Goal: Task Accomplishment & Management: Use online tool/utility

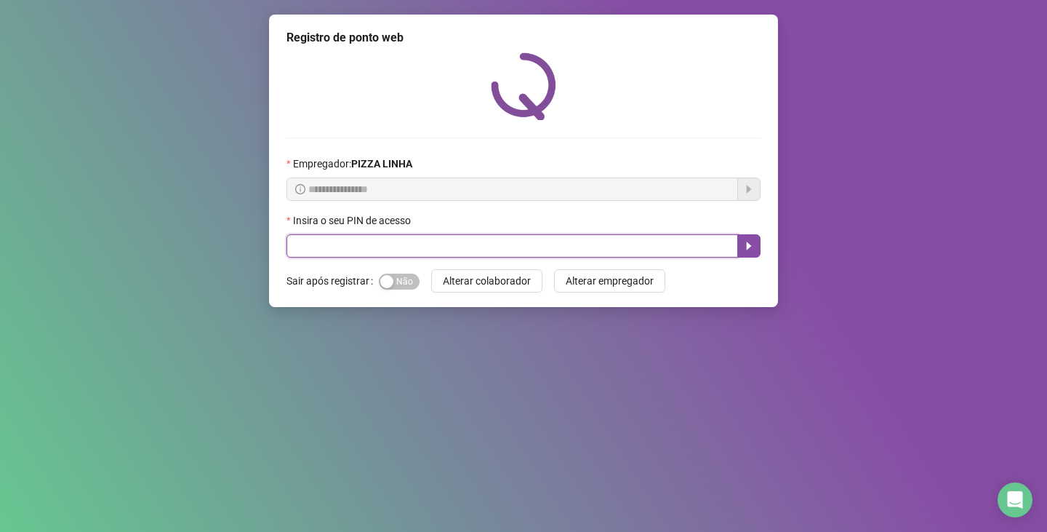
click at [360, 241] on input "text" at bounding box center [513, 245] width 452 height 23
type input "**"
click at [745, 245] on icon "caret-right" at bounding box center [749, 246] width 12 height 12
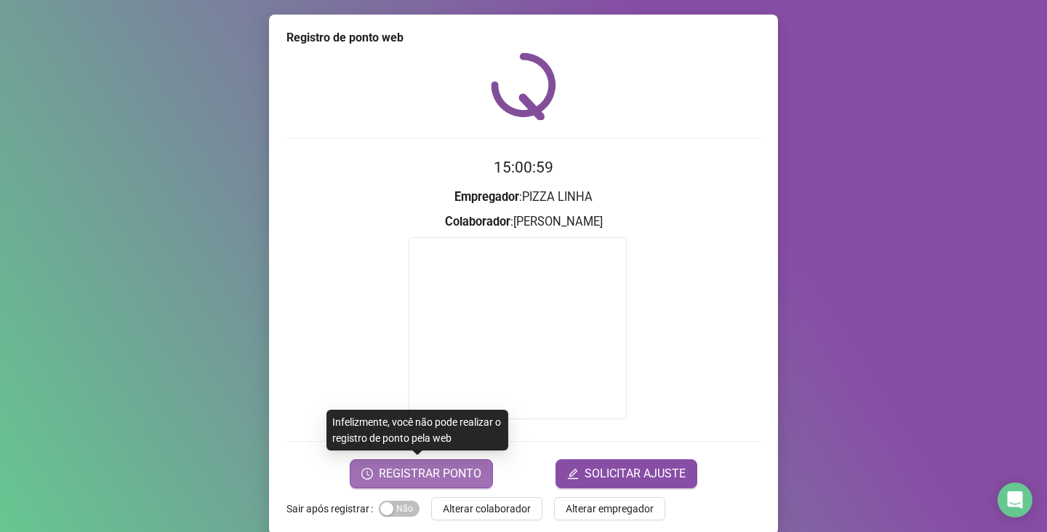
click at [433, 476] on span "REGISTRAR PONTO" at bounding box center [430, 473] width 103 height 17
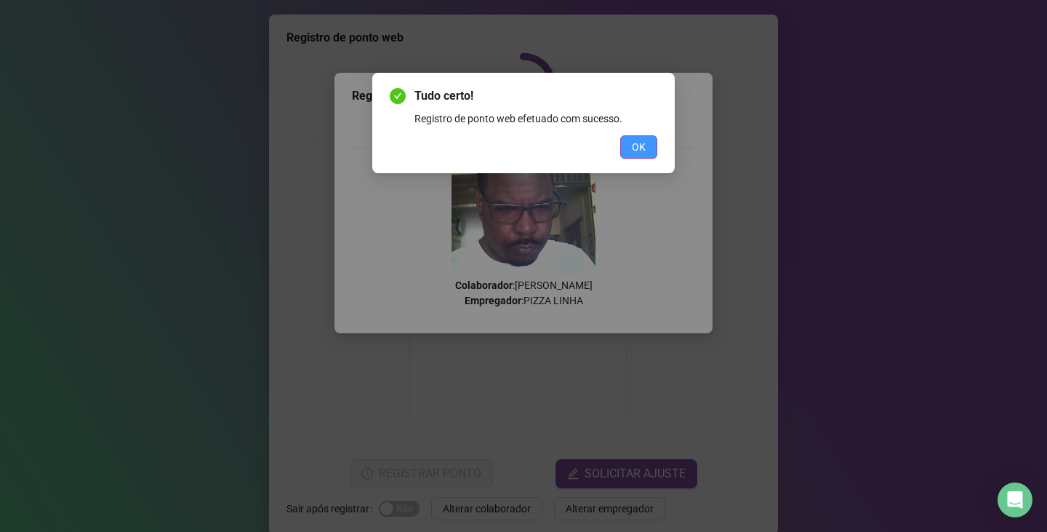
click at [640, 148] on span "OK" at bounding box center [639, 147] width 14 height 16
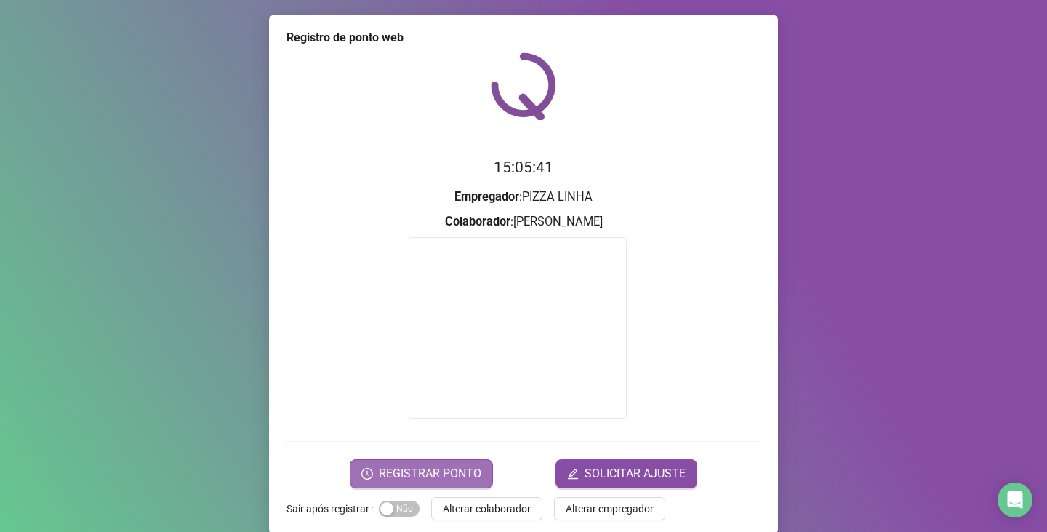
click at [433, 473] on span "REGISTRAR PONTO" at bounding box center [430, 473] width 103 height 17
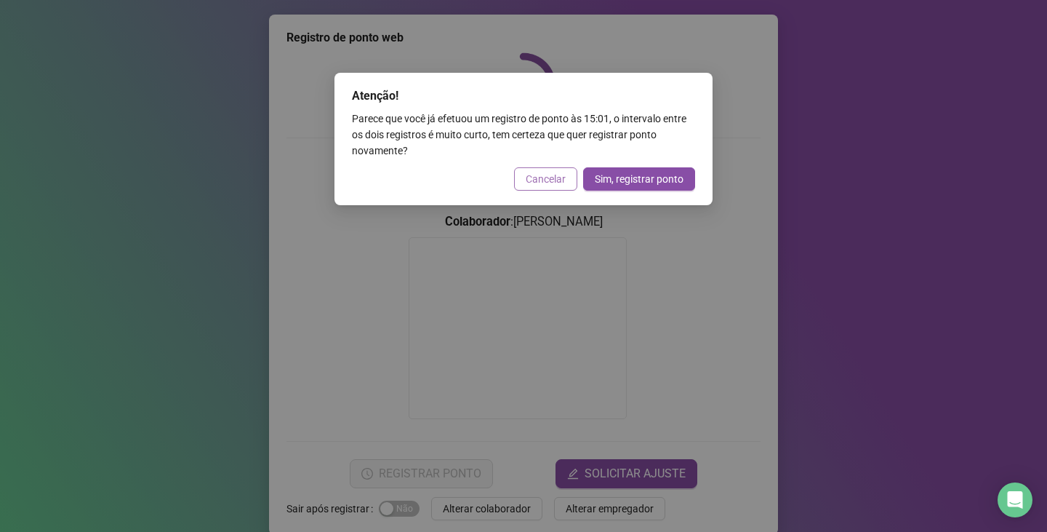
click at [551, 170] on button "Cancelar" at bounding box center [545, 178] width 63 height 23
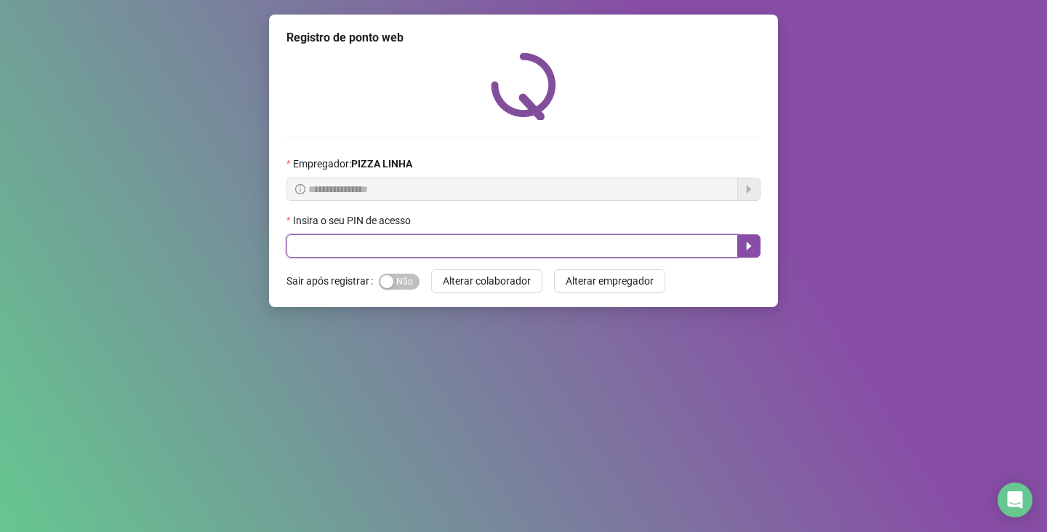
click at [607, 242] on input "text" at bounding box center [513, 245] width 452 height 23
type input "**"
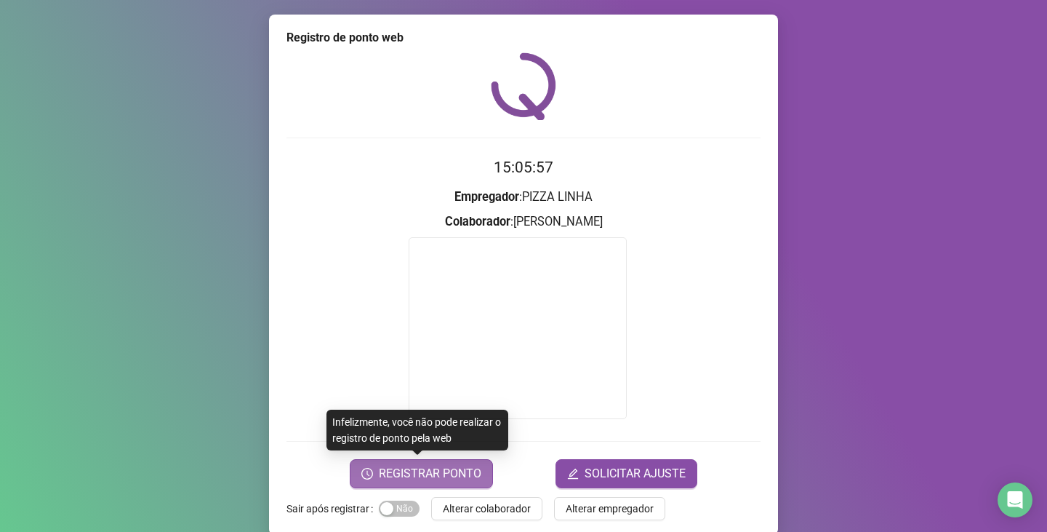
click at [431, 460] on button "REGISTRAR PONTO" at bounding box center [421, 473] width 143 height 29
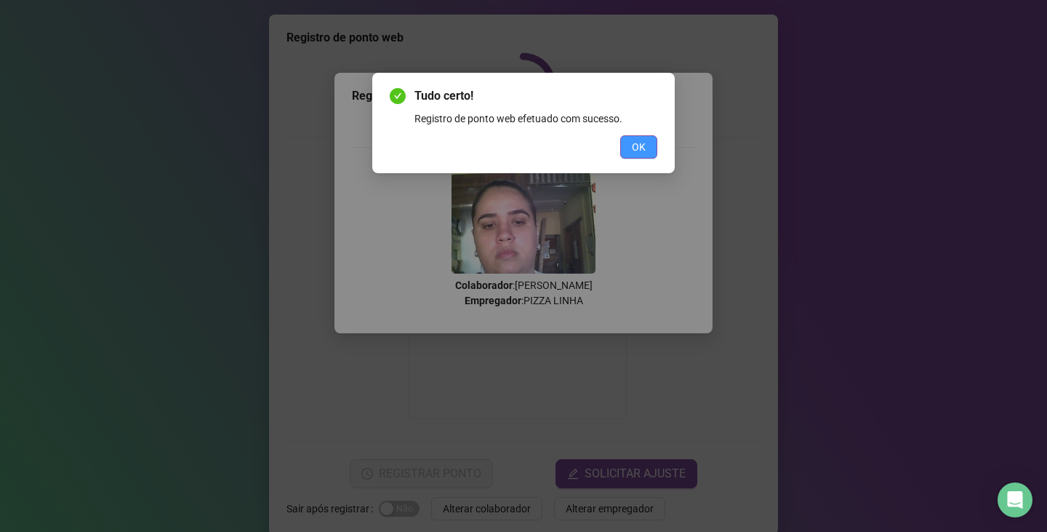
click at [636, 151] on span "OK" at bounding box center [639, 147] width 14 height 16
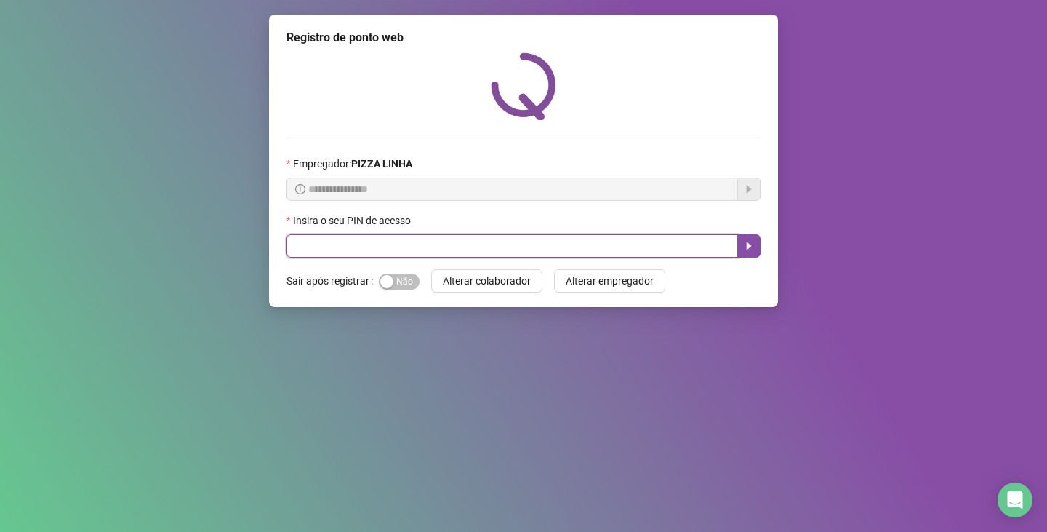
click at [431, 244] on input "text" at bounding box center [513, 245] width 452 height 23
type input "**"
click at [753, 249] on icon "caret-right" at bounding box center [749, 246] width 12 height 12
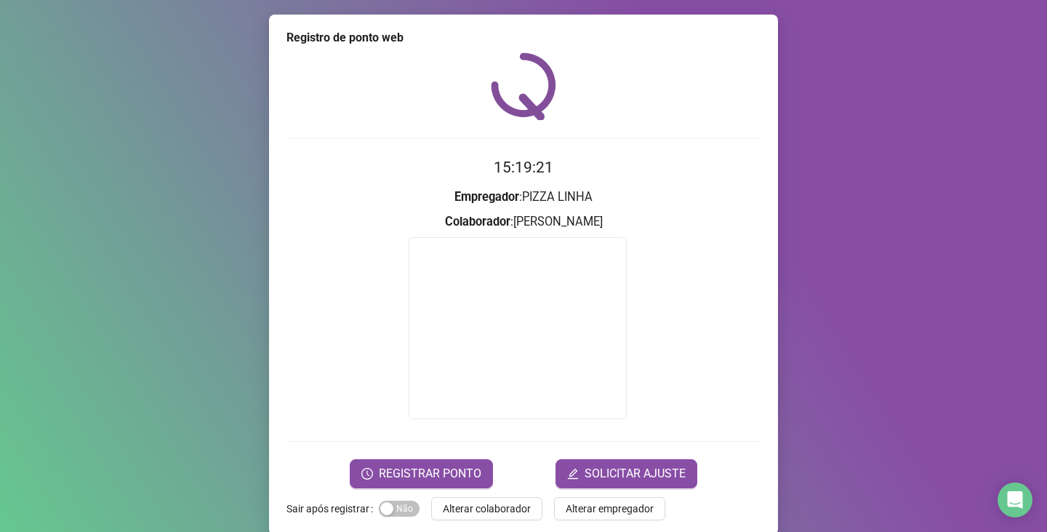
scroll to position [20, 0]
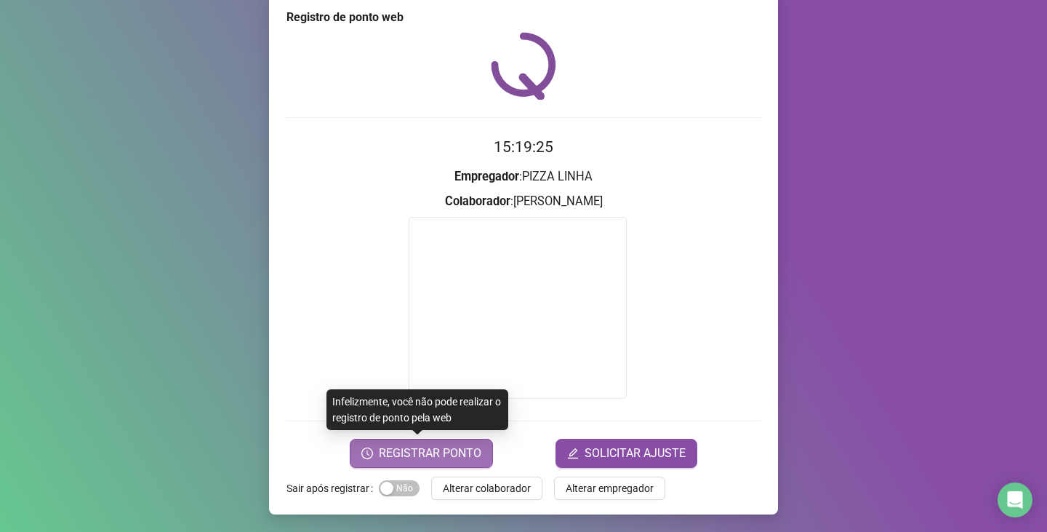
click at [460, 452] on span "REGISTRAR PONTO" at bounding box center [430, 452] width 103 height 17
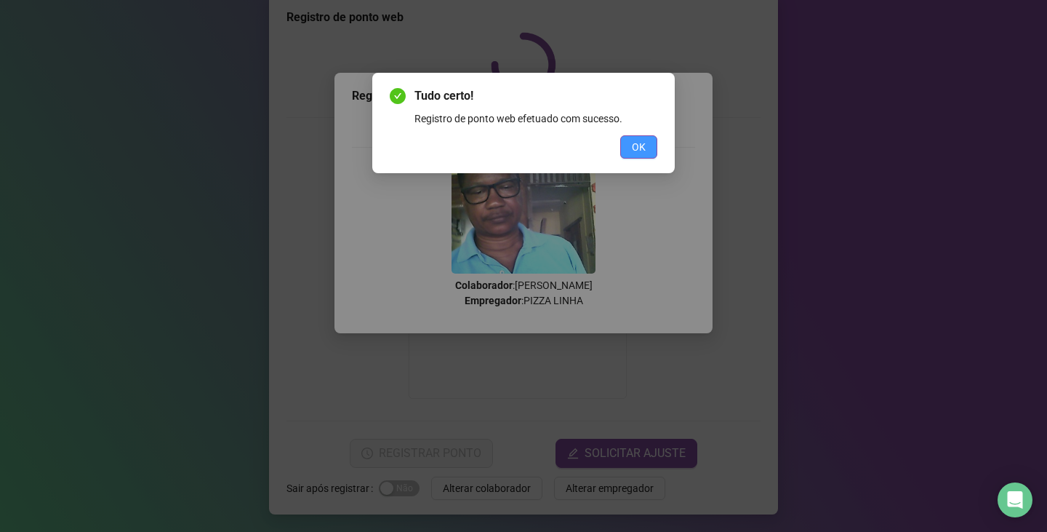
click at [639, 141] on span "OK" at bounding box center [639, 147] width 14 height 16
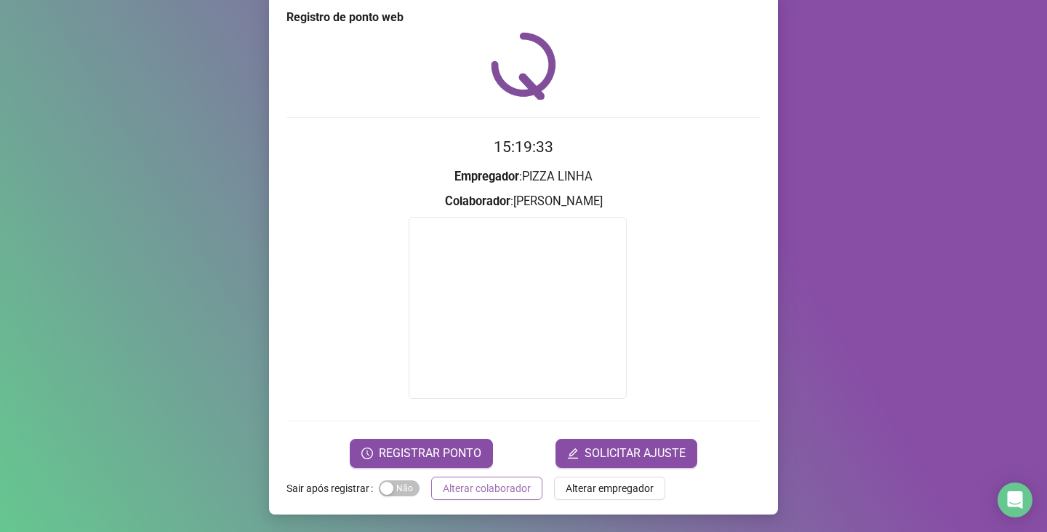
click at [499, 492] on span "Alterar colaborador" at bounding box center [487, 488] width 88 height 16
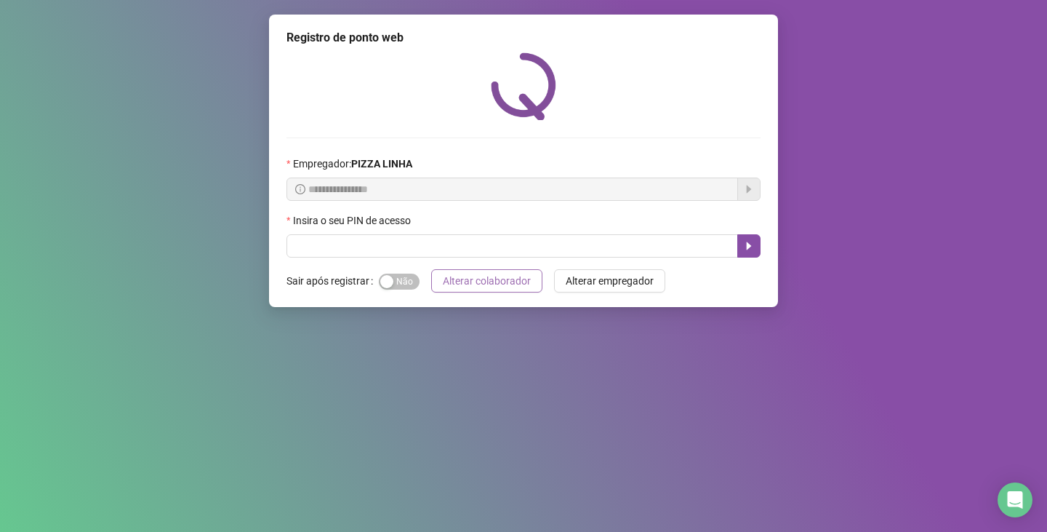
scroll to position [0, 0]
